Goal: Task Accomplishment & Management: Manage account settings

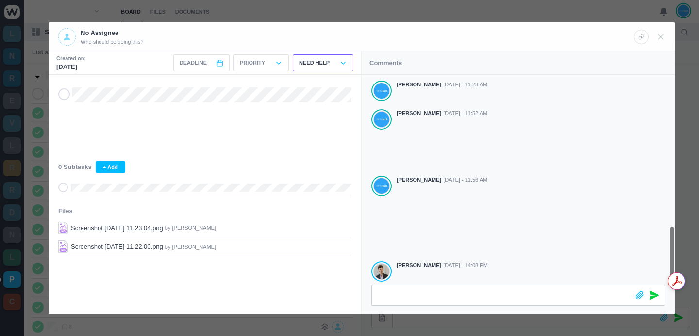
click at [514, 11] on div at bounding box center [349, 168] width 699 height 336
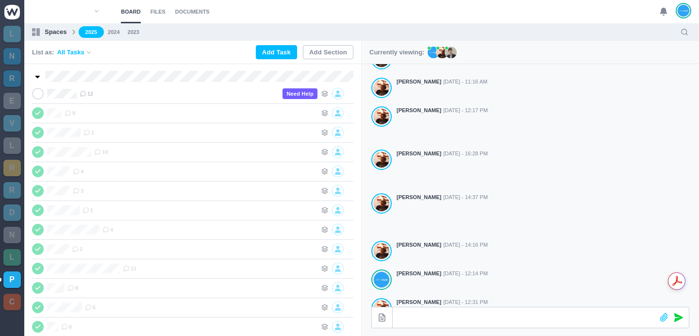
click at [668, 12] on icon at bounding box center [663, 11] width 9 height 9
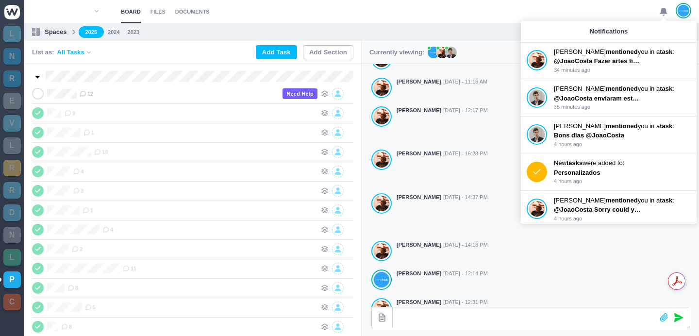
click at [487, 21] on section "Board Files Documents 0 Board Files Documents" at bounding box center [361, 11] width 675 height 23
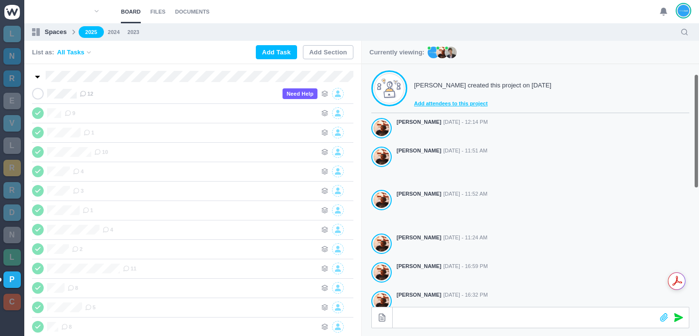
scroll to position [253, 0]
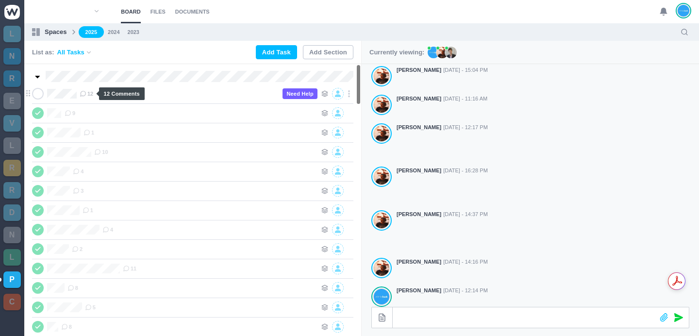
click at [87, 93] on span "12" at bounding box center [87, 94] width 14 height 8
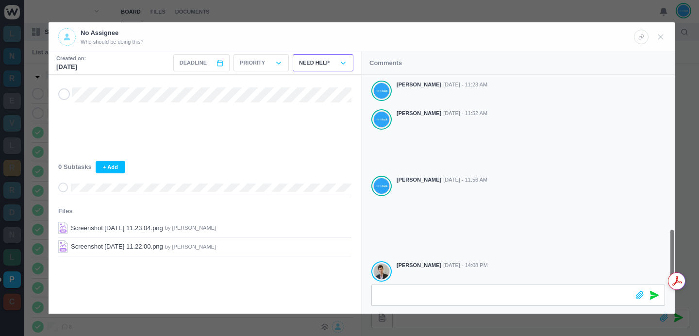
scroll to position [580, 0]
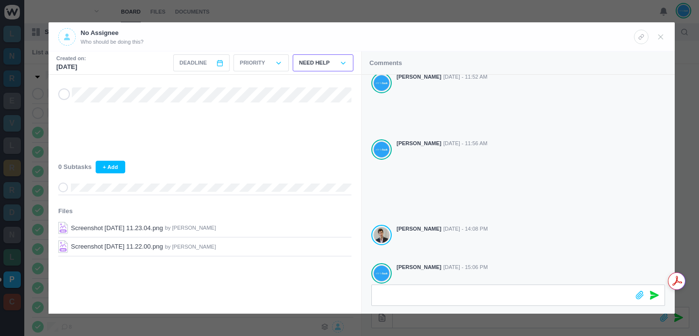
click at [413, 4] on div at bounding box center [349, 168] width 699 height 336
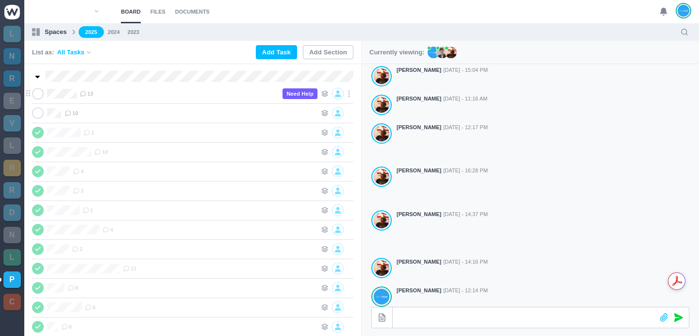
click at [297, 96] on p "Need Help" at bounding box center [300, 93] width 35 height 11
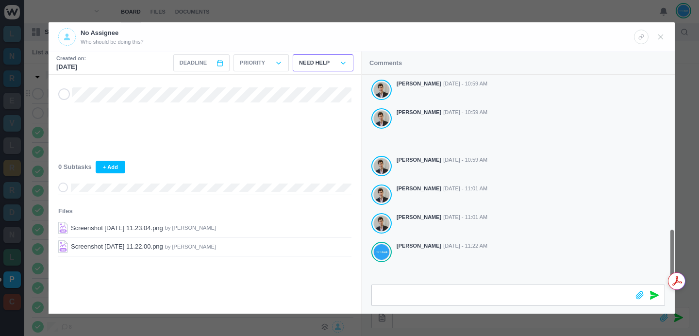
scroll to position [580, 0]
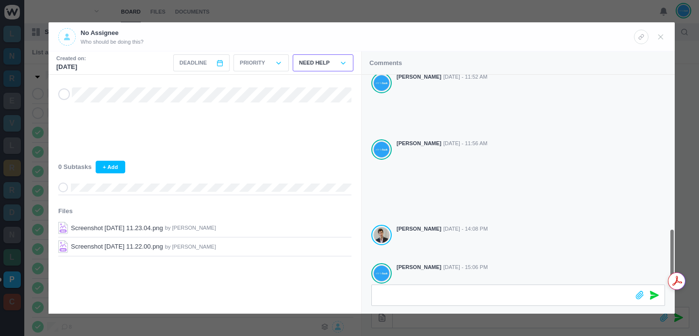
click at [407, 12] on div at bounding box center [349, 168] width 699 height 336
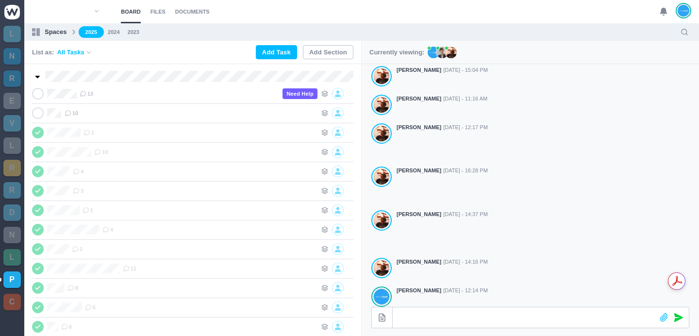
scroll to position [569, 0]
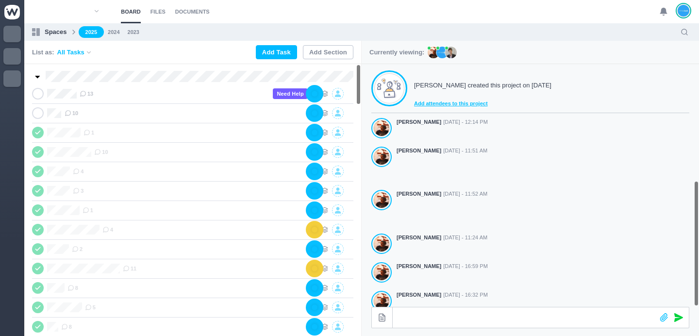
scroll to position [270, 0]
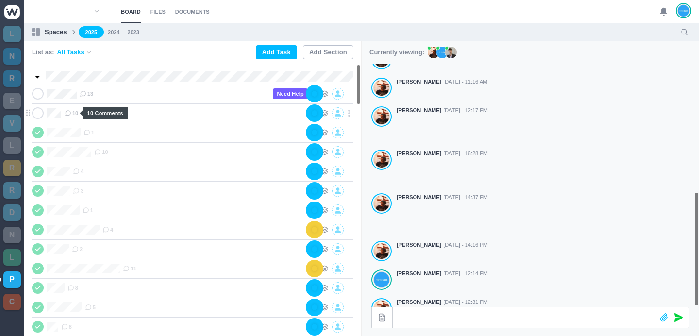
click at [72, 114] on span "10" at bounding box center [72, 113] width 14 height 8
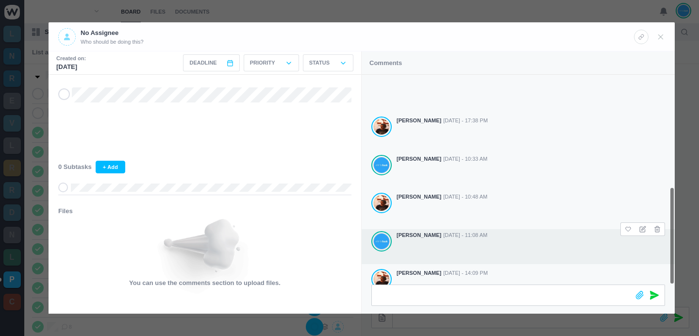
scroll to position [0, 0]
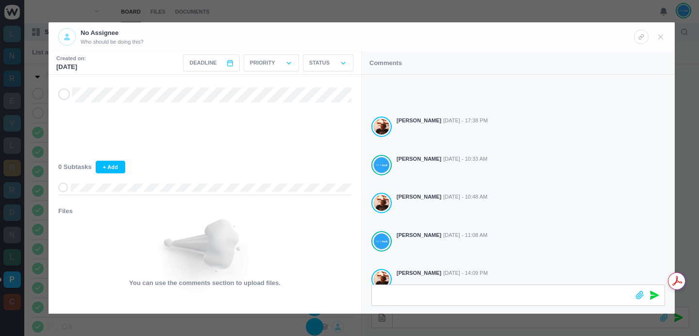
click at [583, 10] on div at bounding box center [349, 168] width 699 height 336
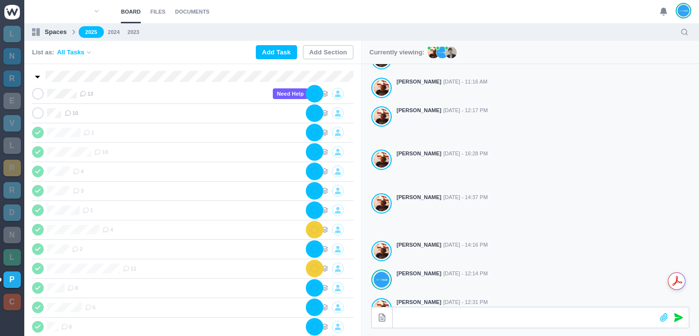
scroll to position [227, 0]
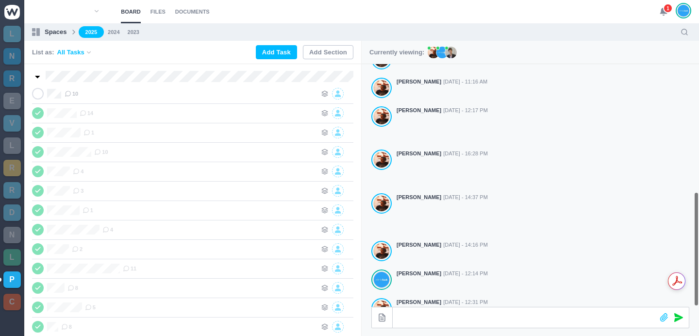
click at [664, 9] on span "1" at bounding box center [668, 8] width 10 height 10
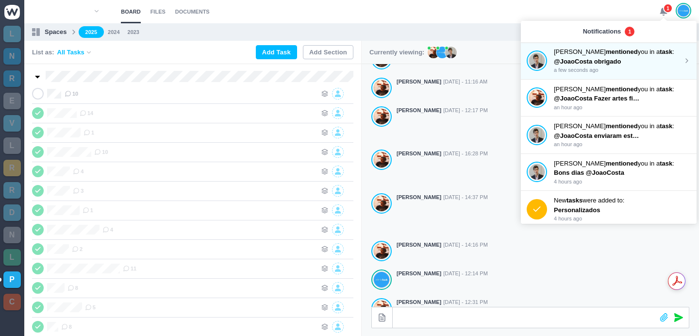
click at [625, 55] on p "Pedro Lopes mentioned you in a task :" at bounding box center [618, 52] width 129 height 10
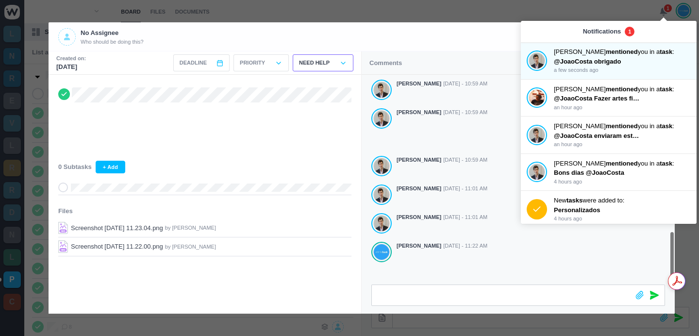
scroll to position [608, 0]
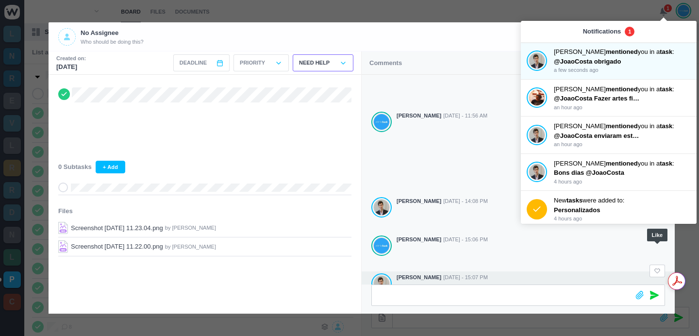
click at [657, 269] on use at bounding box center [657, 271] width 5 height 4
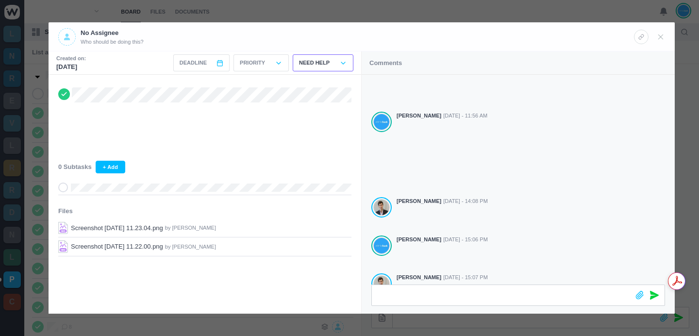
click at [409, 12] on div at bounding box center [349, 168] width 699 height 336
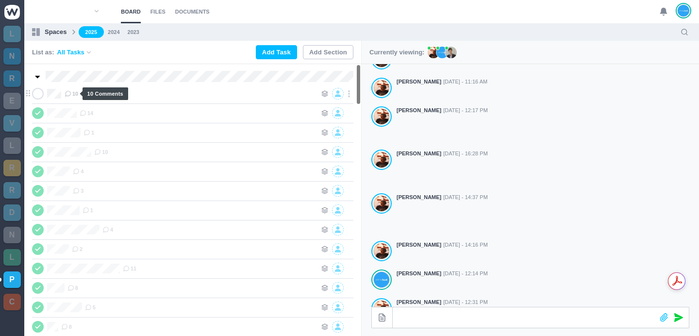
click at [73, 92] on span "10" at bounding box center [72, 94] width 14 height 8
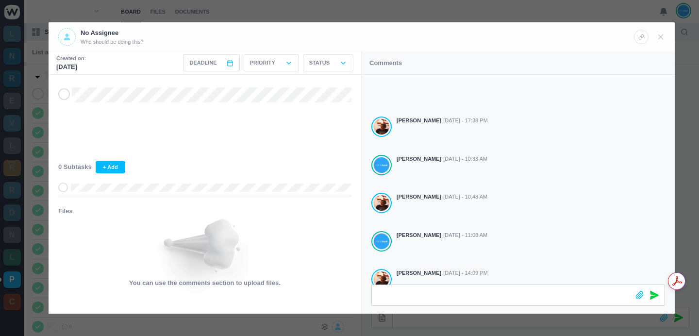
scroll to position [275, 0]
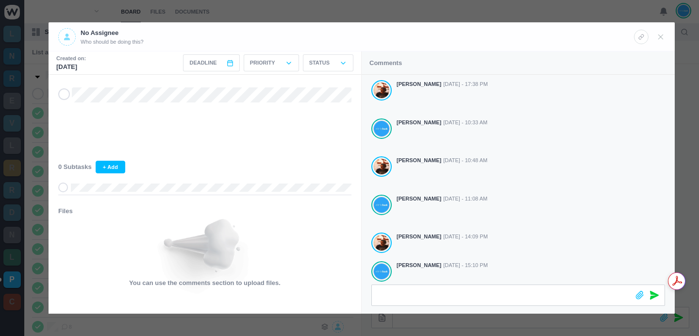
click at [460, 9] on div at bounding box center [349, 168] width 699 height 336
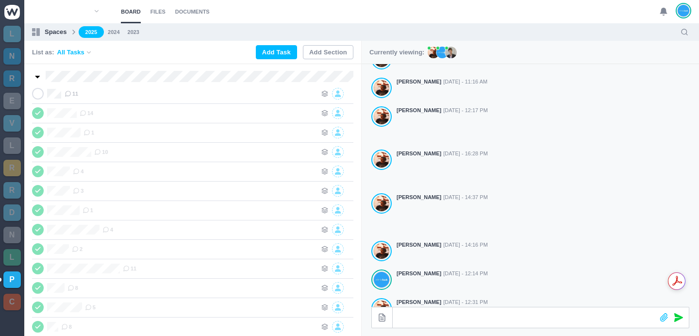
scroll to position [267, 0]
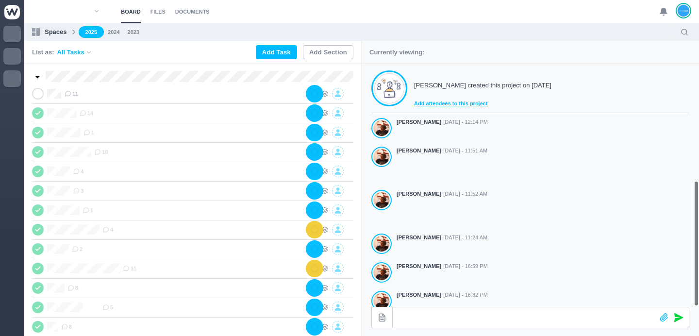
scroll to position [270, 0]
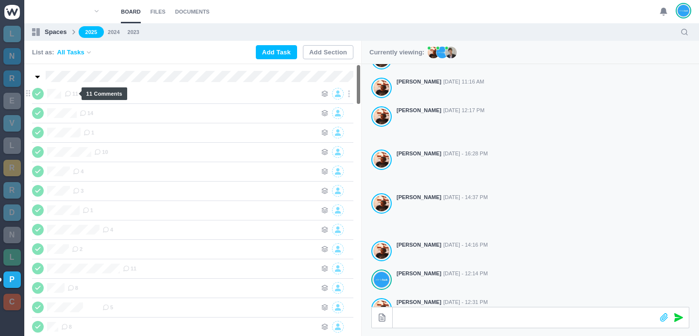
click at [74, 94] on span "11" at bounding box center [72, 94] width 14 height 8
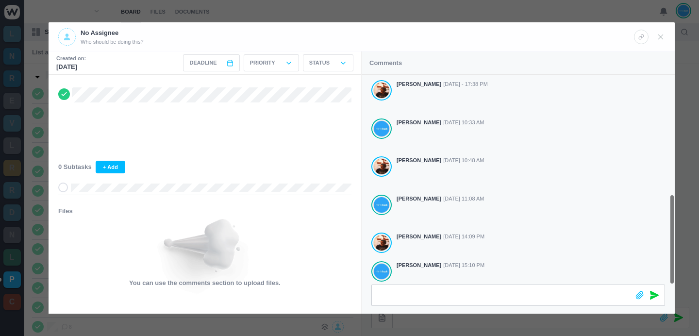
click at [301, 9] on div at bounding box center [349, 168] width 699 height 336
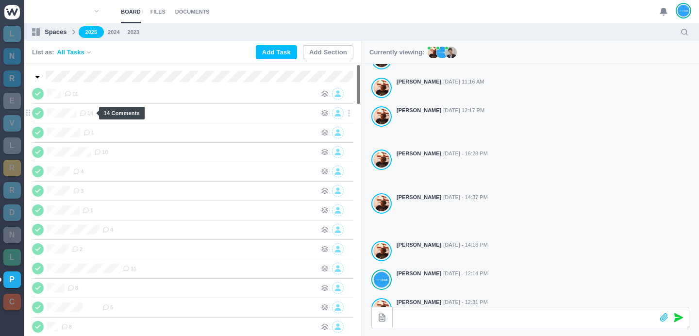
click at [84, 112] on icon at bounding box center [83, 113] width 7 height 7
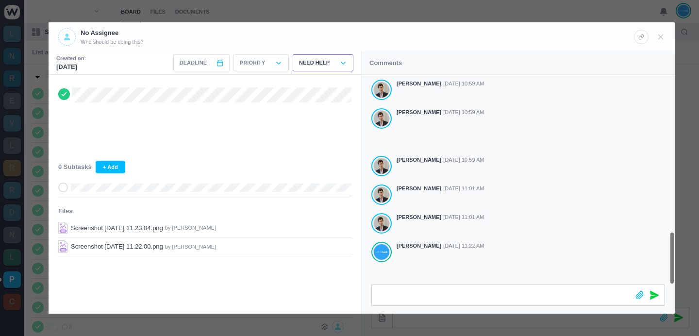
scroll to position [620, 0]
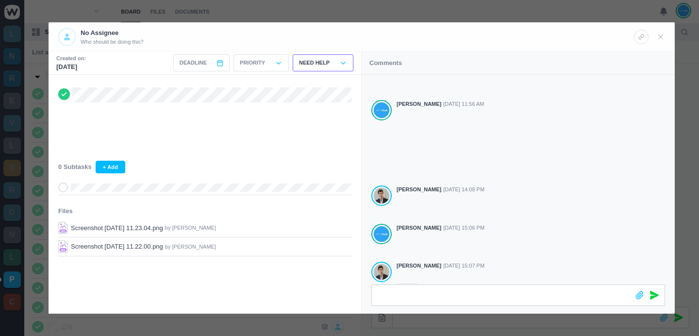
drag, startPoint x: 466, startPoint y: 14, endPoint x: 455, endPoint y: 17, distance: 11.4
click at [466, 14] on div at bounding box center [349, 168] width 699 height 336
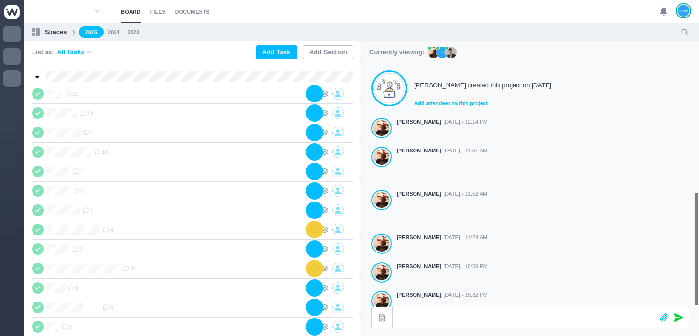
scroll to position [270, 0]
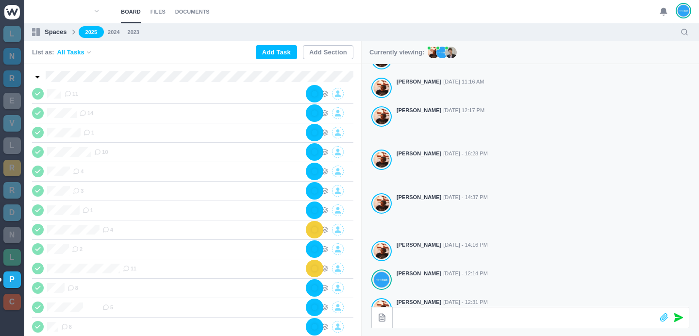
click at [662, 11] on use at bounding box center [663, 11] width 7 height 7
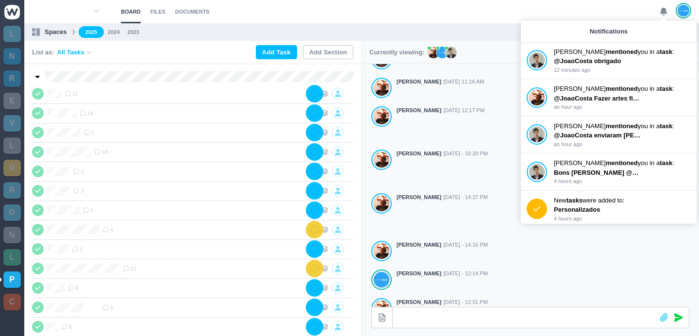
scroll to position [0, 0]
click at [630, 61] on p "@JoaoCosta obrigado" at bounding box center [597, 61] width 87 height 10
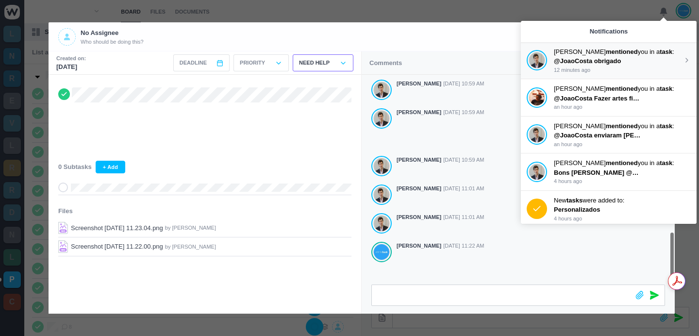
scroll to position [620, 0]
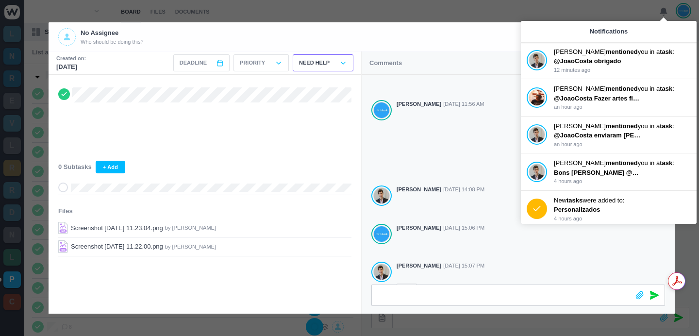
click at [402, 37] on div "No Assignee Who should be doing this?" at bounding box center [346, 36] width 576 height 17
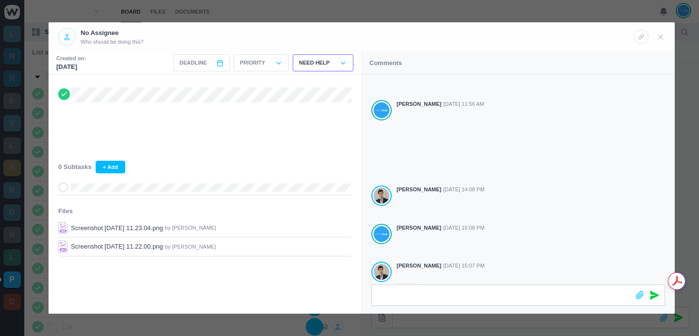
click at [384, 13] on div at bounding box center [349, 168] width 699 height 336
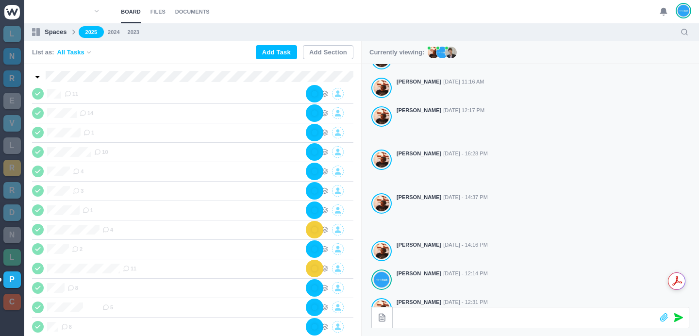
scroll to position [608, 0]
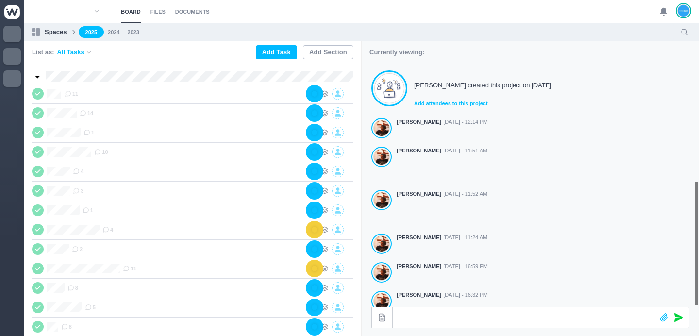
scroll to position [270, 0]
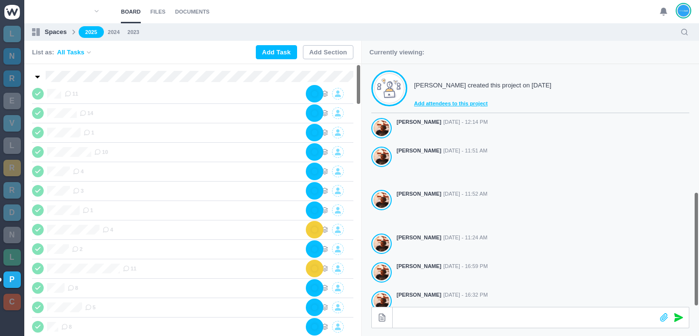
scroll to position [270, 0]
